Goal: Information Seeking & Learning: Find specific fact

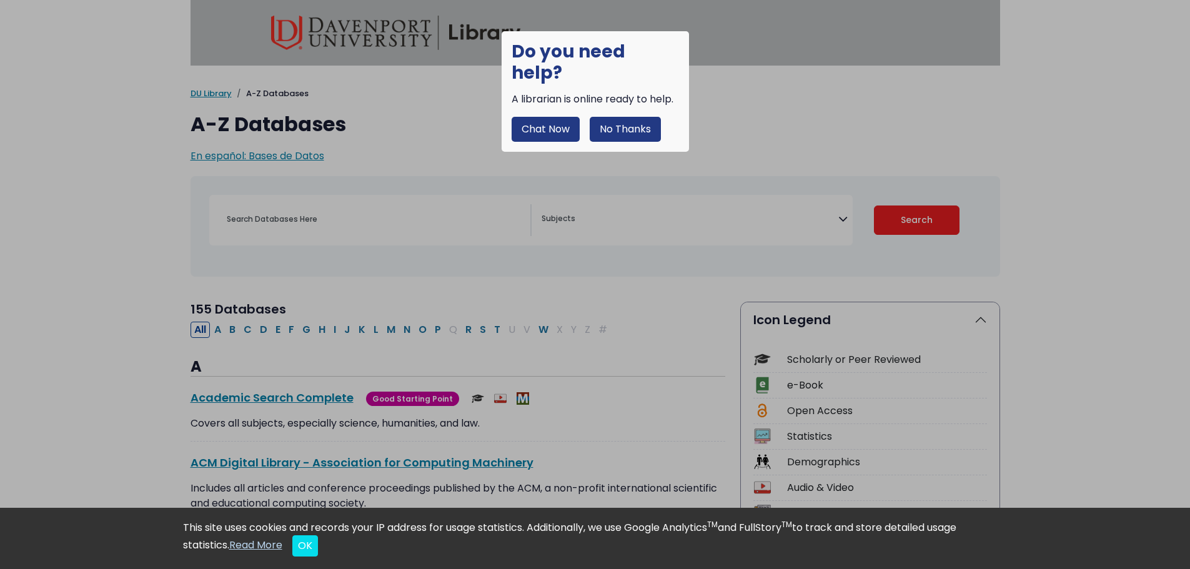
select select "Database Subject Filter"
click at [616, 117] on button "No Thanks" at bounding box center [625, 129] width 71 height 25
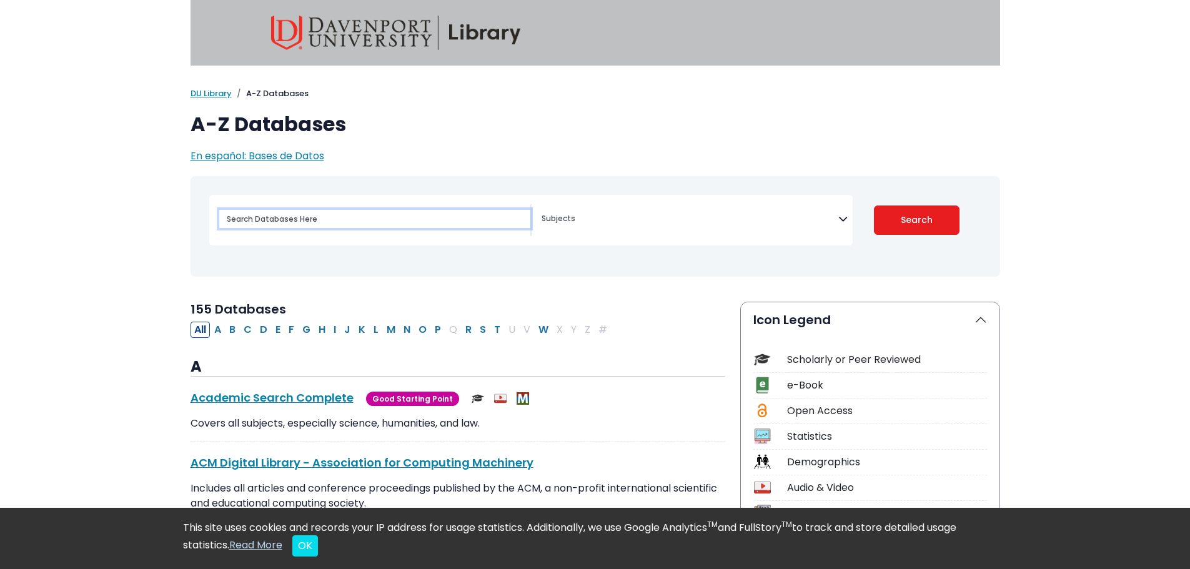
click at [359, 210] on input "Search database by title or keyword" at bounding box center [374, 219] width 311 height 18
paste input "prenatal development"
type input "prenatal development."
click at [874, 206] on button "Search" at bounding box center [917, 220] width 86 height 29
select select "Database Subject Filter"
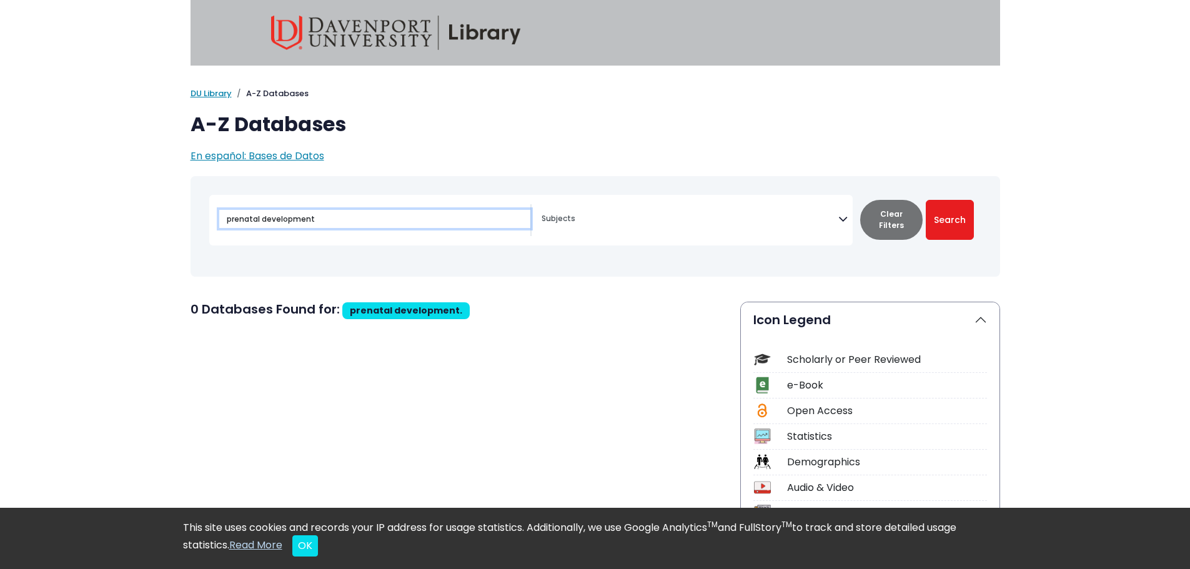
type input "prenatal development"
click at [926, 200] on button "Search" at bounding box center [950, 220] width 48 height 40
click at [958, 227] on button "Search" at bounding box center [950, 220] width 48 height 40
select select "Database Subject Filter"
click at [458, 211] on input "prenatal development" at bounding box center [374, 219] width 311 height 18
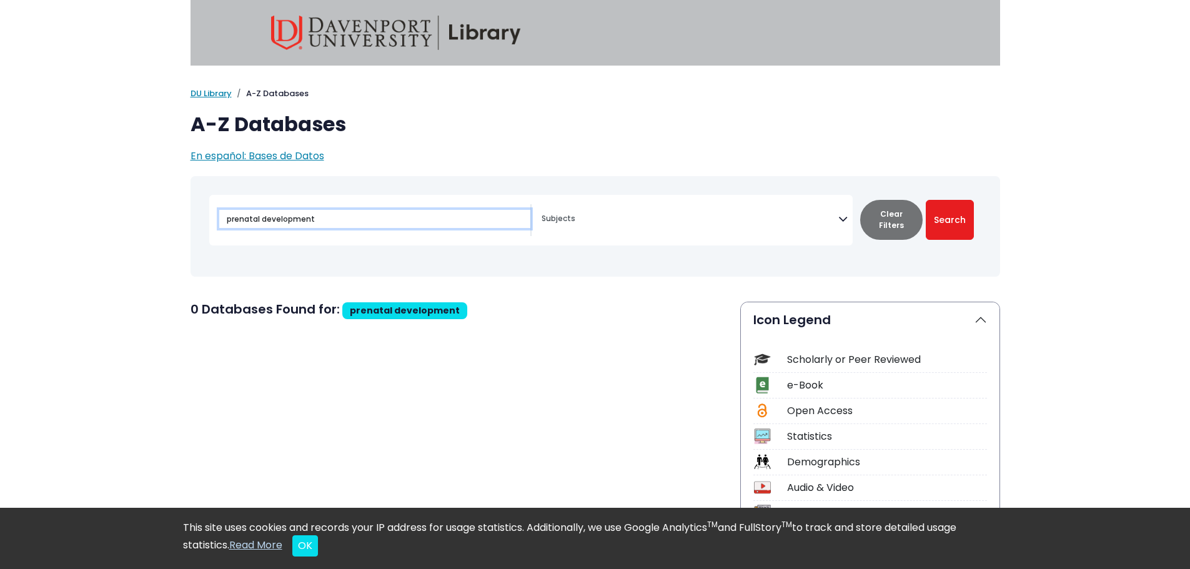
click at [458, 211] on input "prenatal development" at bounding box center [374, 219] width 311 height 18
